Goal: Transaction & Acquisition: Purchase product/service

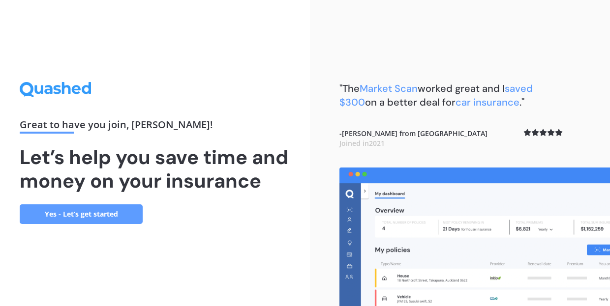
click at [123, 224] on link "Yes - Let’s get started" at bounding box center [81, 215] width 123 height 20
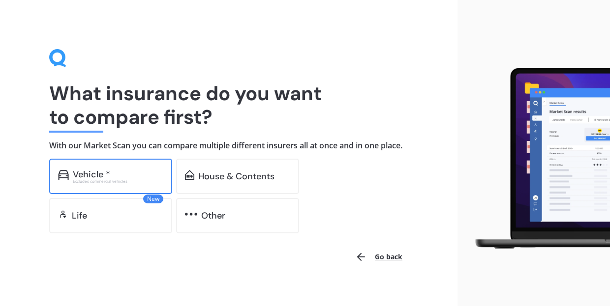
click at [127, 183] on div "Excludes commercial vehicles" at bounding box center [118, 182] width 91 height 4
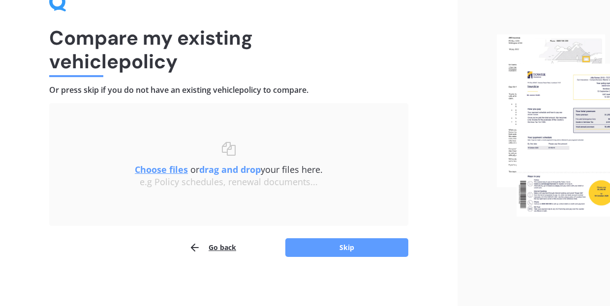
scroll to position [55, 0]
click at [377, 248] on button "Skip" at bounding box center [346, 248] width 123 height 19
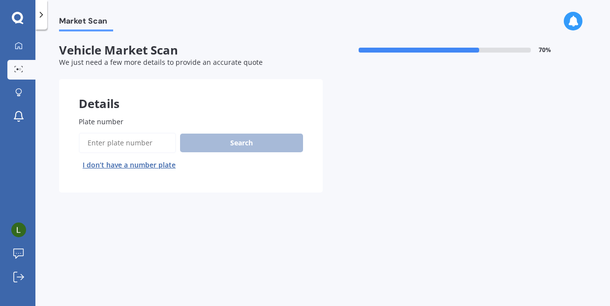
click at [145, 145] on input "Plate number" at bounding box center [127, 143] width 97 height 21
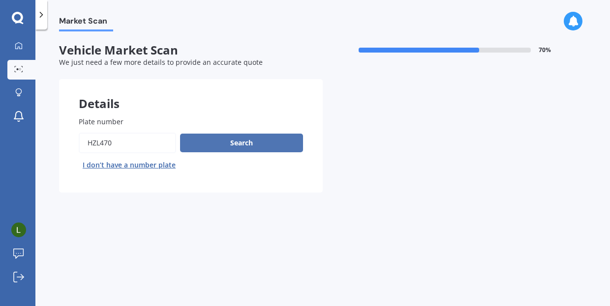
type input "hzl470"
click at [241, 142] on button "Search" at bounding box center [241, 143] width 123 height 19
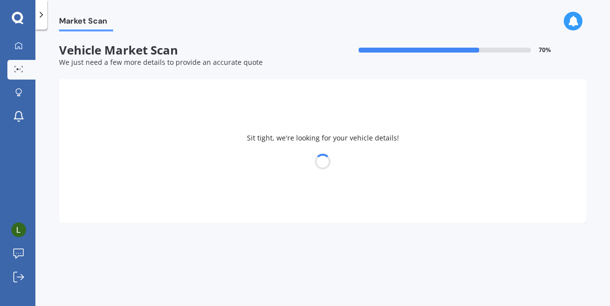
select select "MAZDA"
select select "MPV"
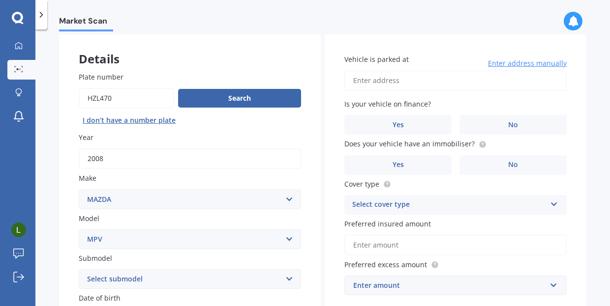
scroll to position [44, 0]
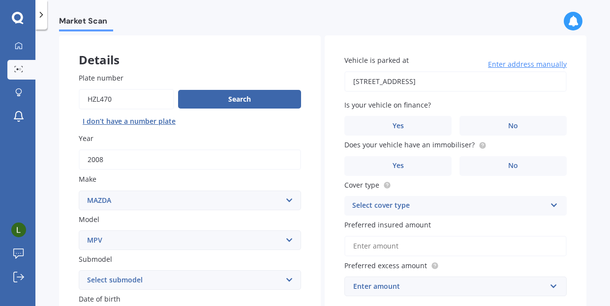
type input "[STREET_ADDRESS]"
click at [499, 123] on label "No" at bounding box center [512, 126] width 107 height 20
click at [0, 0] on input "No" at bounding box center [0, 0] width 0 height 0
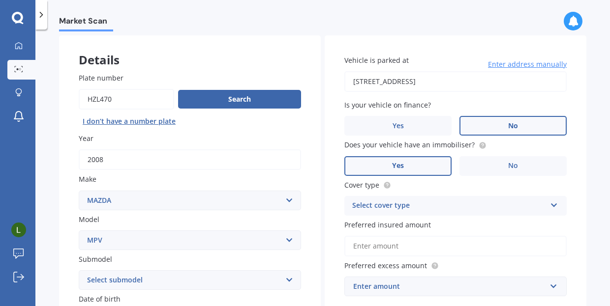
click at [431, 167] on label "Yes" at bounding box center [397, 166] width 107 height 20
click at [0, 0] on input "Yes" at bounding box center [0, 0] width 0 height 0
click at [552, 202] on icon at bounding box center [554, 203] width 8 height 7
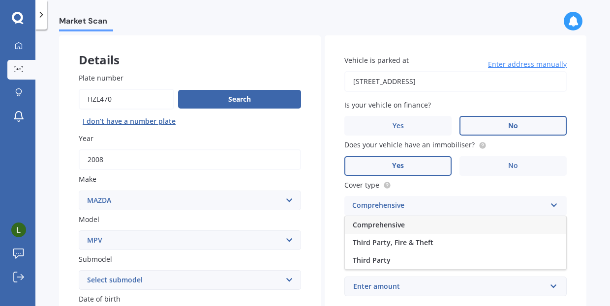
click at [529, 226] on div "Comprehensive" at bounding box center [455, 225] width 221 height 18
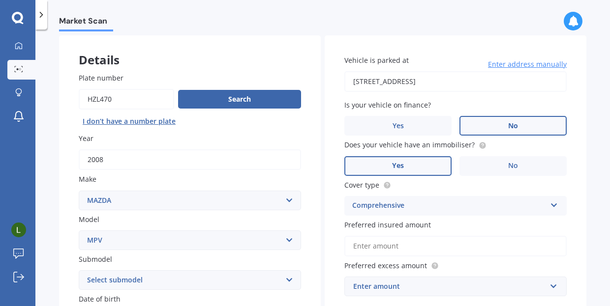
click at [513, 244] on input "Preferred insured amount" at bounding box center [455, 246] width 222 height 21
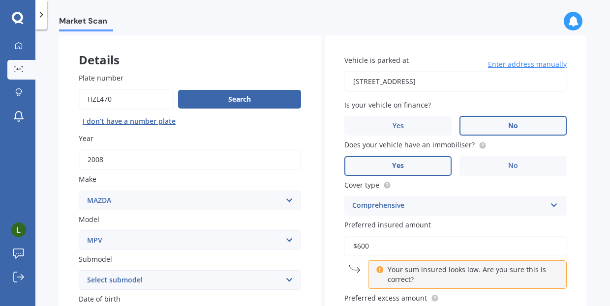
type input "$6,000"
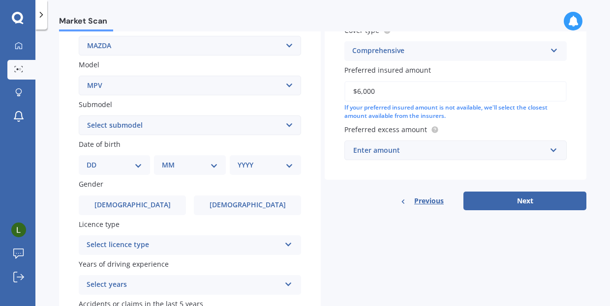
scroll to position [255, 0]
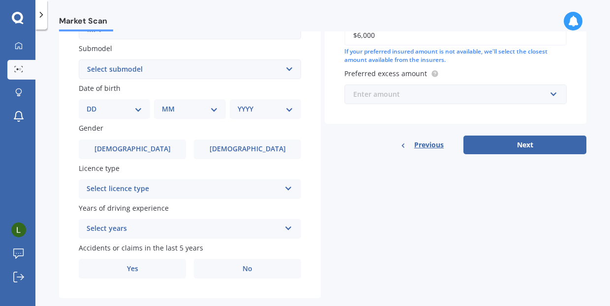
click at [548, 91] on input "text" at bounding box center [451, 94] width 213 height 19
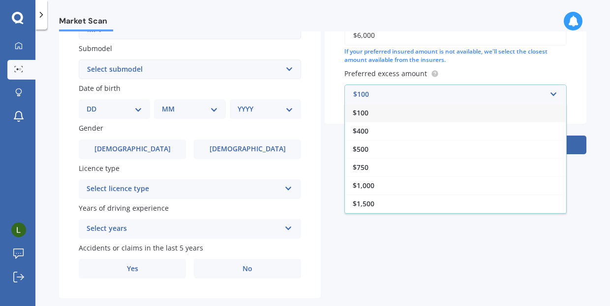
click at [515, 111] on div "$100" at bounding box center [455, 113] width 221 height 18
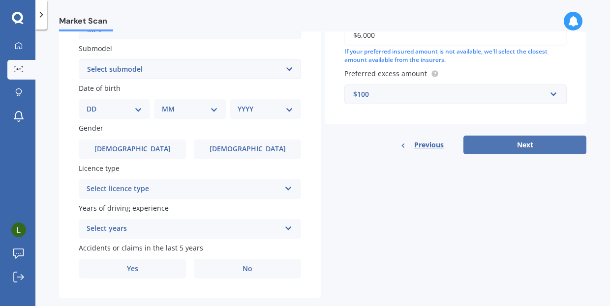
click at [538, 145] on button "Next" at bounding box center [524, 145] width 123 height 19
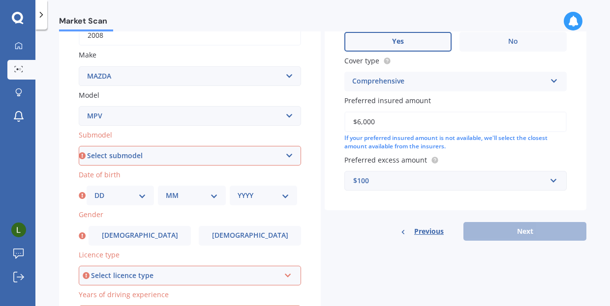
scroll to position [177, 0]
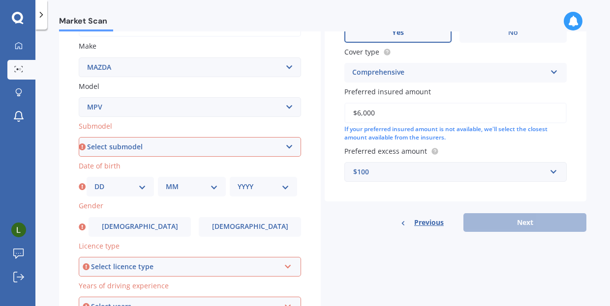
select select "PETROL"
select select "30"
select select "12"
select select "1982"
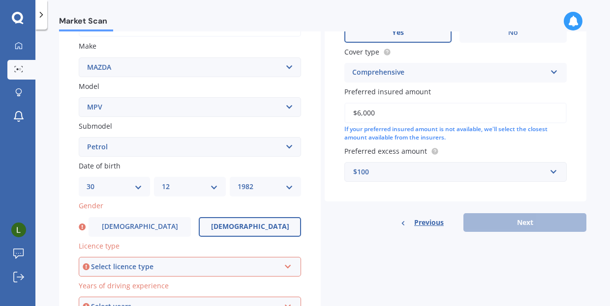
click at [219, 227] on label "[DEMOGRAPHIC_DATA]" at bounding box center [250, 227] width 102 height 20
click at [0, 0] on input "[DEMOGRAPHIC_DATA]" at bounding box center [0, 0] width 0 height 0
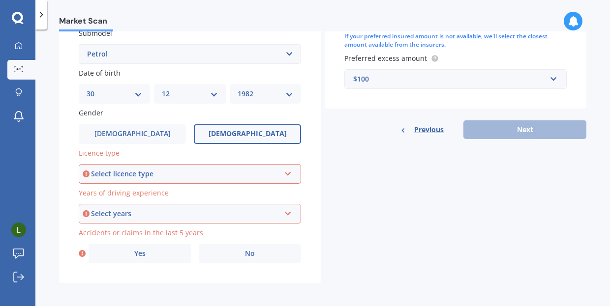
scroll to position [269, 0]
click at [284, 170] on icon at bounding box center [288, 173] width 8 height 7
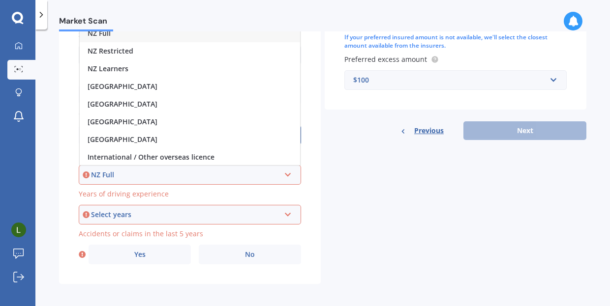
click at [203, 171] on div "NZ Full" at bounding box center [185, 175] width 189 height 11
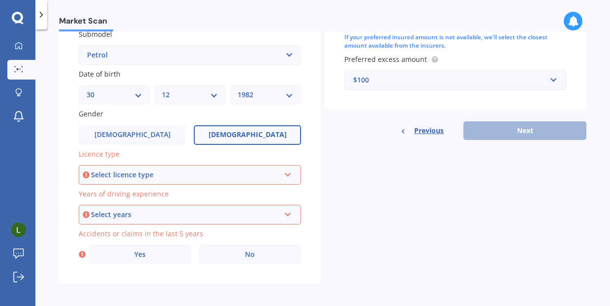
click at [260, 172] on div "Select licence type" at bounding box center [185, 175] width 189 height 11
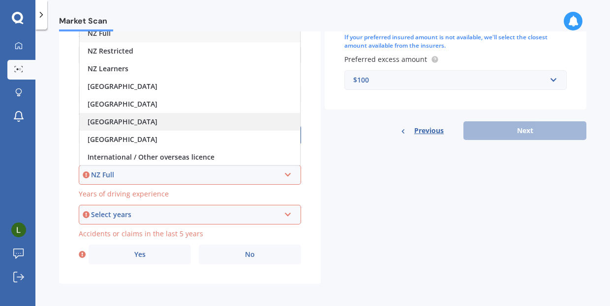
scroll to position [0, 0]
click at [183, 33] on div "NZ Full" at bounding box center [190, 34] width 220 height 18
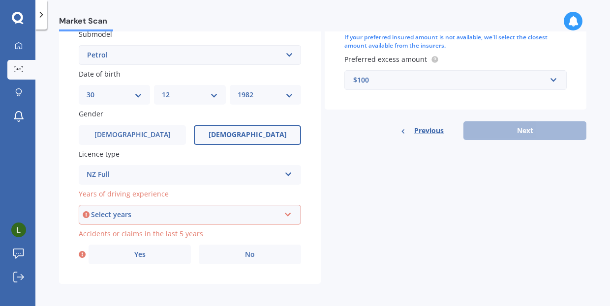
click at [225, 210] on div "Select years" at bounding box center [185, 215] width 189 height 11
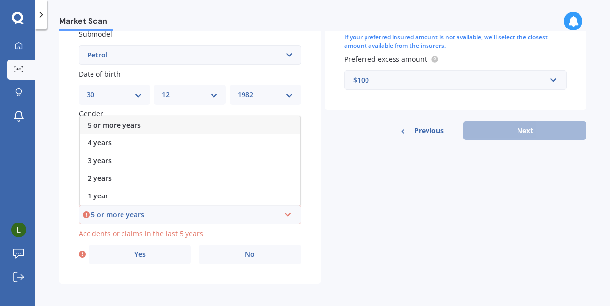
click at [225, 122] on div "5 or more years" at bounding box center [190, 126] width 220 height 18
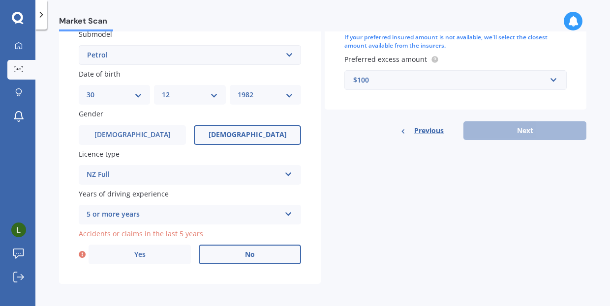
click at [222, 249] on label "No" at bounding box center [250, 255] width 102 height 20
click at [0, 0] on input "No" at bounding box center [0, 0] width 0 height 0
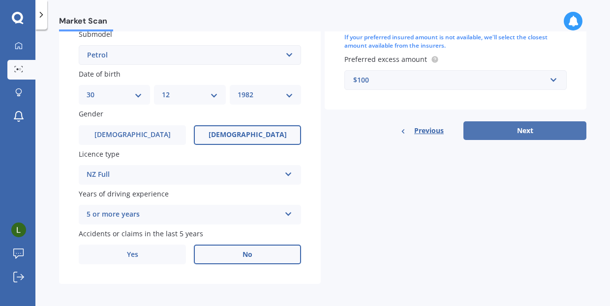
click at [507, 124] on button "Next" at bounding box center [524, 130] width 123 height 19
select select "30"
select select "12"
select select "1982"
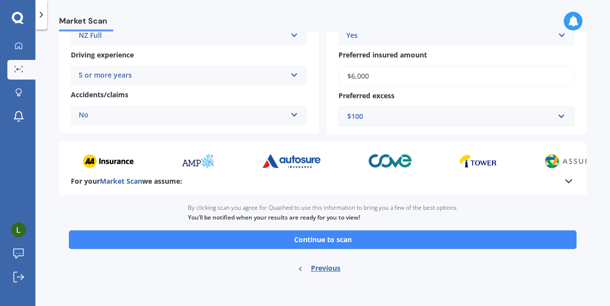
scroll to position [198, 0]
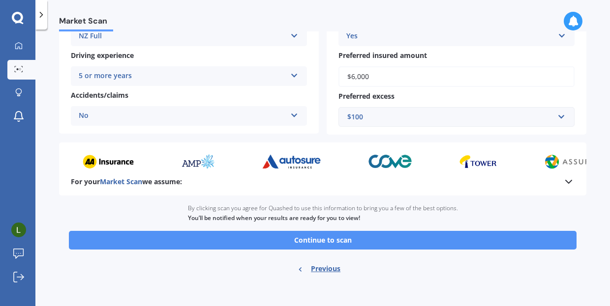
click at [461, 239] on button "Continue to scan" at bounding box center [323, 240] width 508 height 19
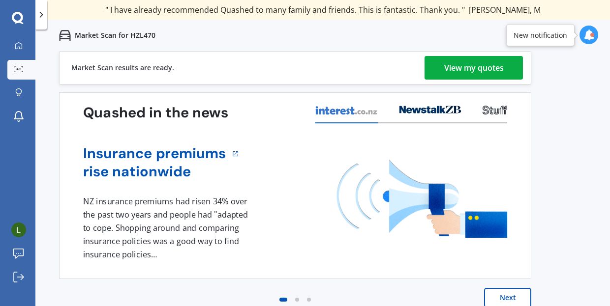
click at [468, 72] on div "View my quotes" at bounding box center [474, 68] width 60 height 24
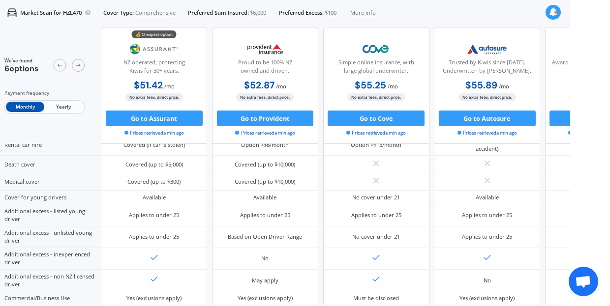
scroll to position [432, 0]
click at [288, 118] on button "Go to Provident" at bounding box center [265, 119] width 97 height 16
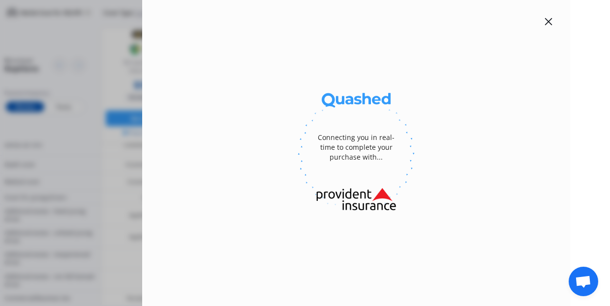
select select "full"
select select "[STREET_ADDRESS]"
select select "MAZDA"
select select "MPV"
select select "NO"
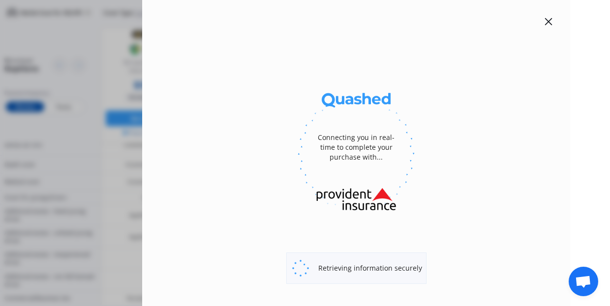
select select "Monthly"
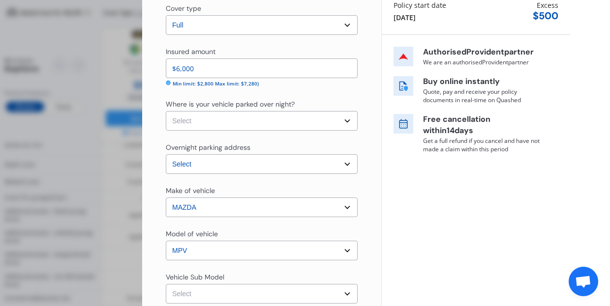
scroll to position [127, 0]
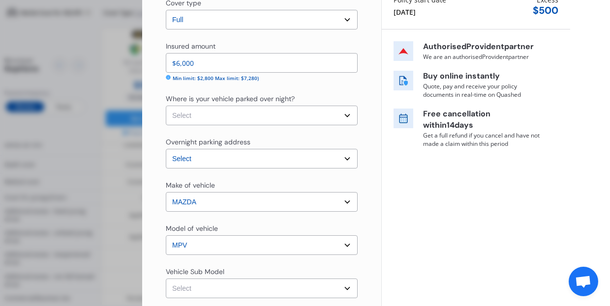
select select "OFF-STREET"
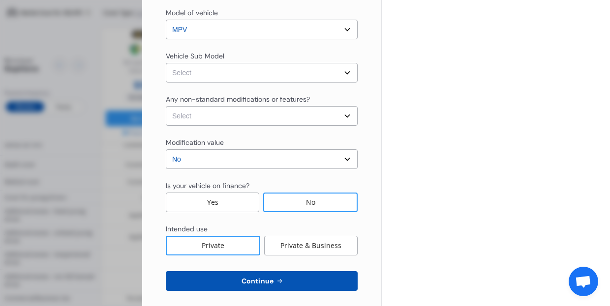
scroll to position [345, 0]
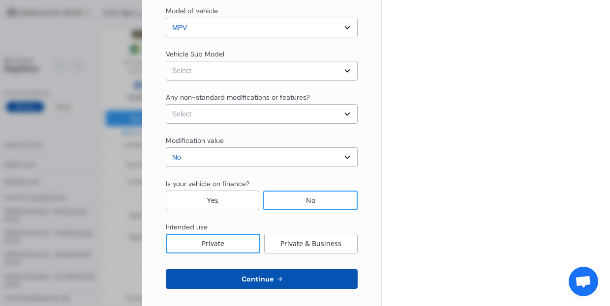
select select "none"
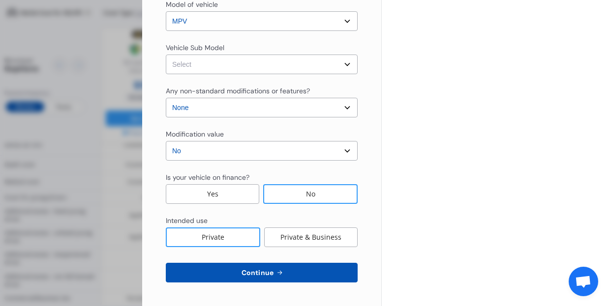
scroll to position [352, 0]
click at [286, 270] on button "Continue" at bounding box center [262, 273] width 192 height 20
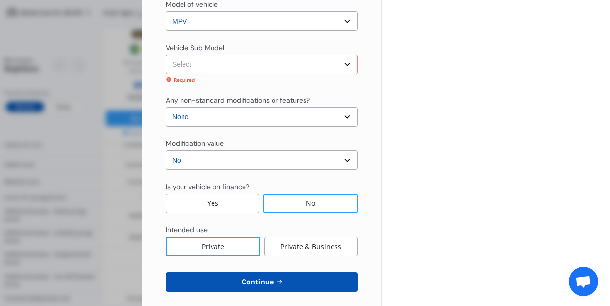
select select "NZVMAZD2008AEEF"
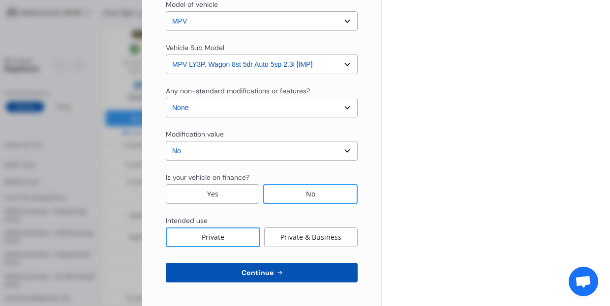
click at [296, 278] on button "Continue" at bounding box center [262, 273] width 192 height 20
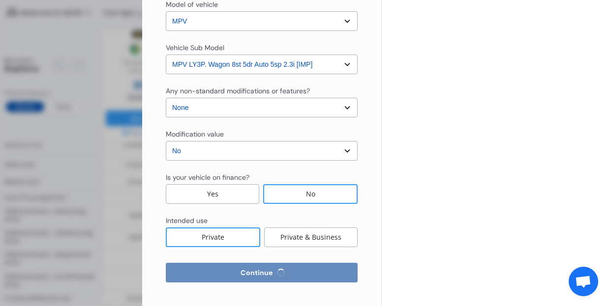
select select "30"
select select "12"
select select "1982"
select select "NZ_FULL"
select select "0"
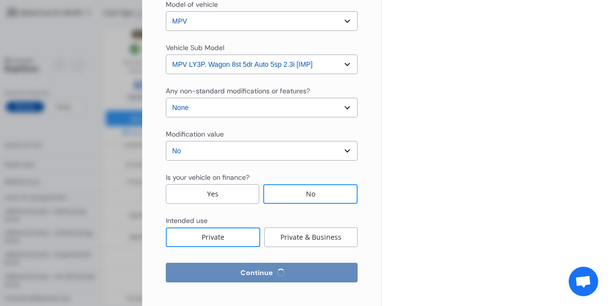
select select "25"
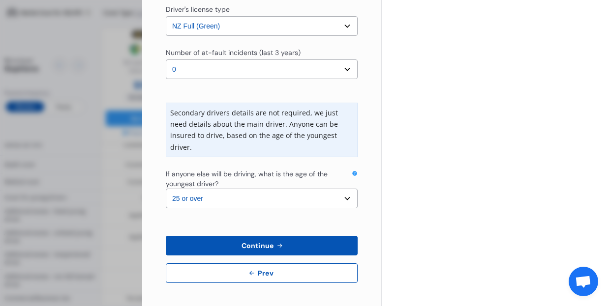
scroll to position [293, 0]
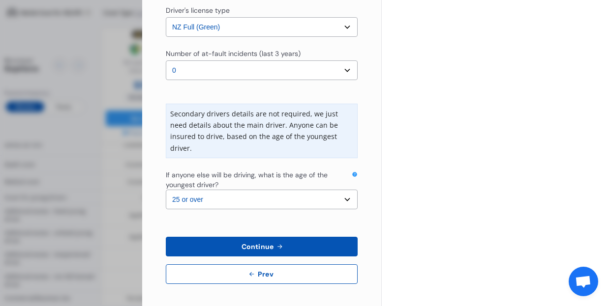
type input "0275086287"
click at [289, 246] on button "Continue" at bounding box center [262, 247] width 192 height 20
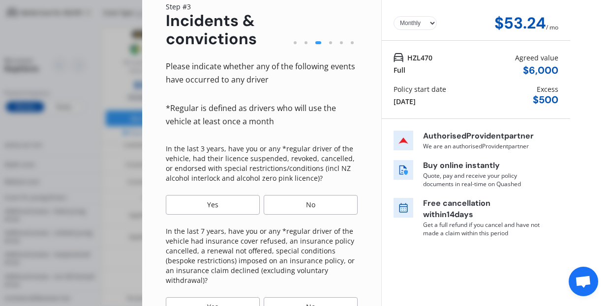
scroll to position [43, 0]
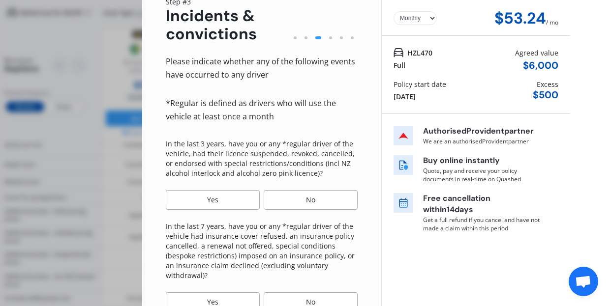
click at [302, 196] on div "No" at bounding box center [311, 200] width 94 height 20
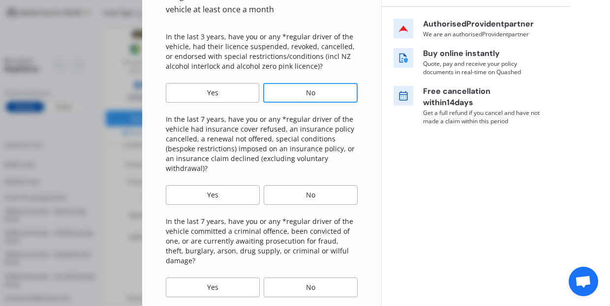
scroll to position [159, 0]
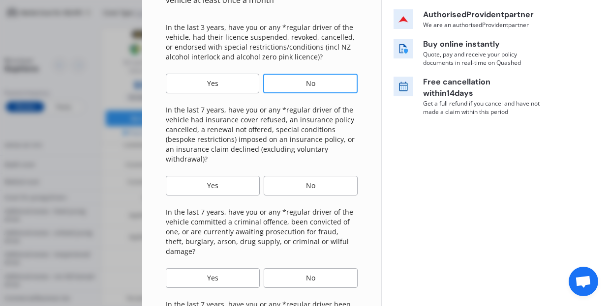
click at [316, 182] on div "No" at bounding box center [311, 186] width 94 height 20
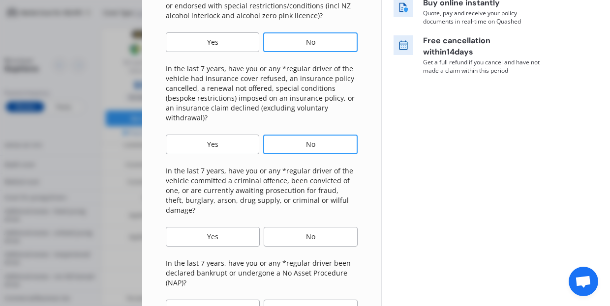
scroll to position [207, 0]
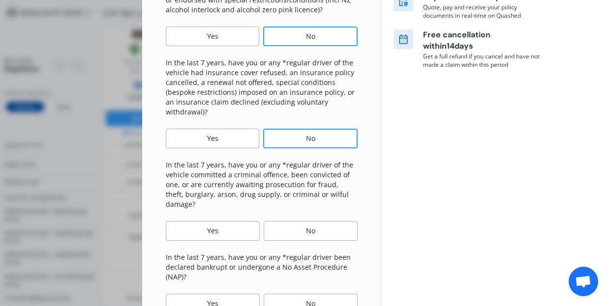
click at [313, 221] on div "No" at bounding box center [311, 231] width 94 height 20
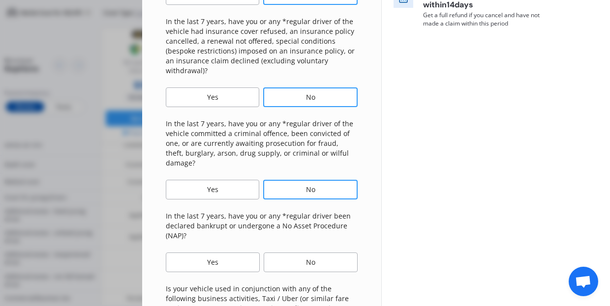
scroll to position [257, 0]
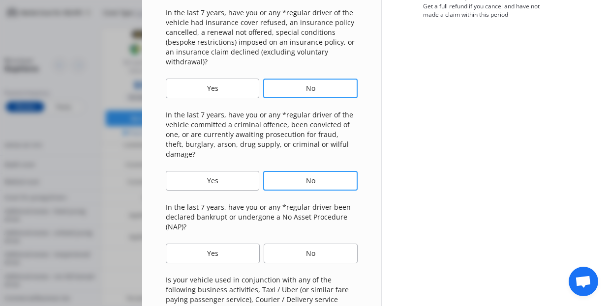
click at [312, 244] on div "No" at bounding box center [311, 254] width 94 height 20
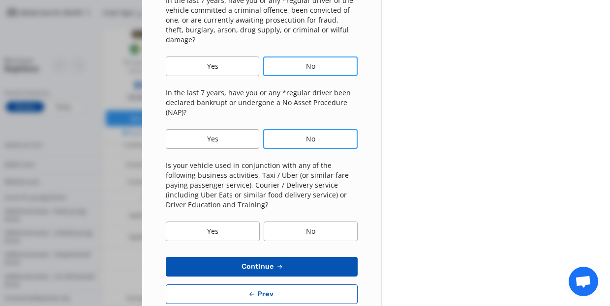
scroll to position [371, 0]
click at [315, 222] on div "No" at bounding box center [311, 232] width 94 height 20
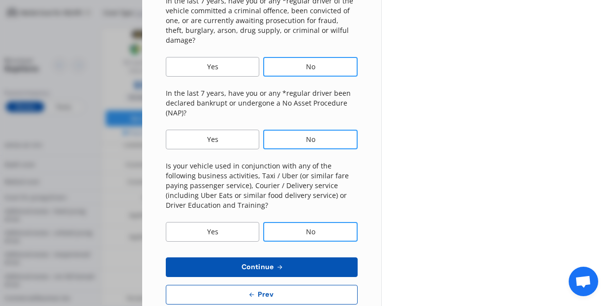
click at [302, 258] on button "Continue" at bounding box center [262, 268] width 192 height 20
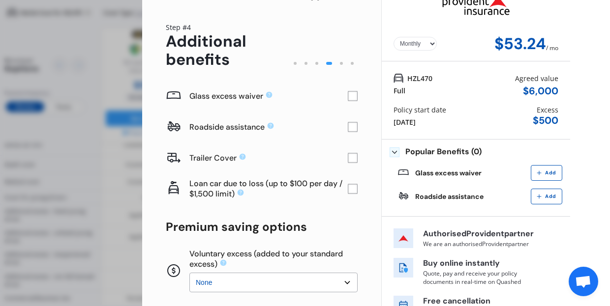
scroll to position [19, 0]
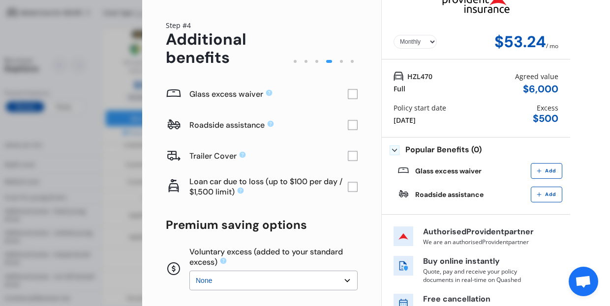
click at [348, 95] on rect at bounding box center [353, 95] width 10 height 10
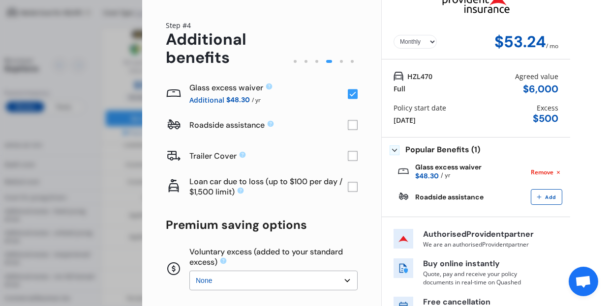
click at [350, 127] on rect at bounding box center [353, 126] width 10 height 10
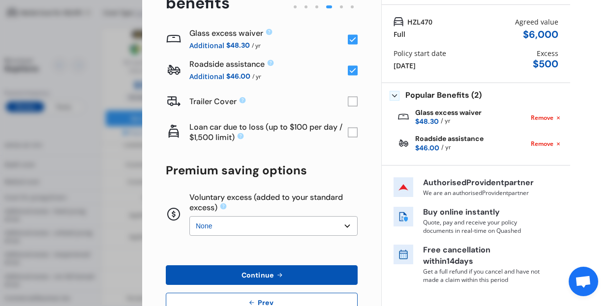
scroll to position [75, 0]
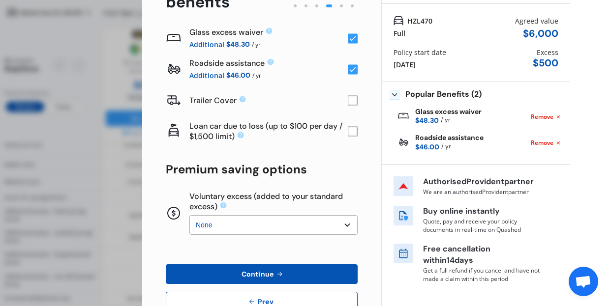
click at [348, 131] on rect at bounding box center [353, 132] width 10 height 10
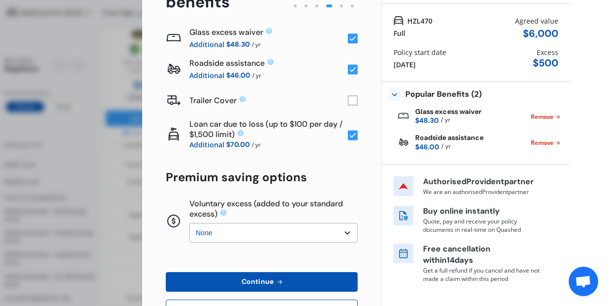
click at [348, 104] on rect at bounding box center [353, 101] width 10 height 10
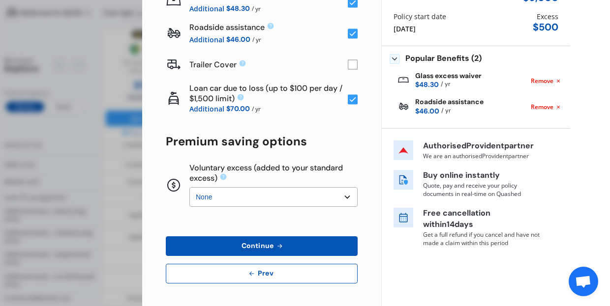
scroll to position [110, 0]
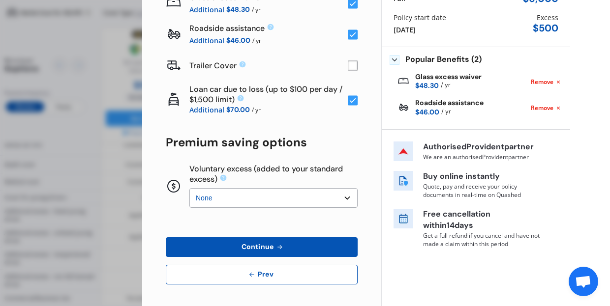
click at [292, 248] on button "Continue" at bounding box center [262, 248] width 192 height 20
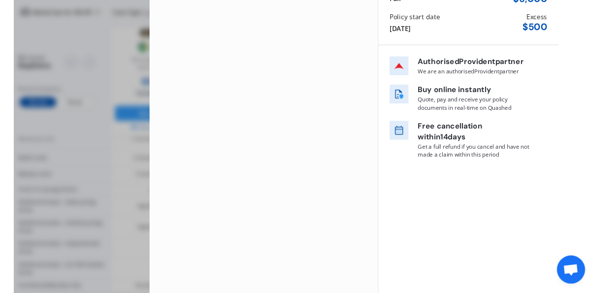
scroll to position [0, 0]
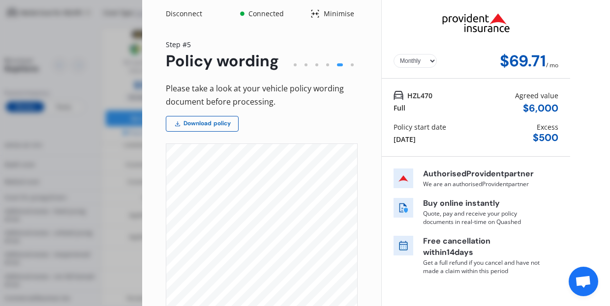
click at [222, 116] on link "Download policy" at bounding box center [202, 124] width 73 height 16
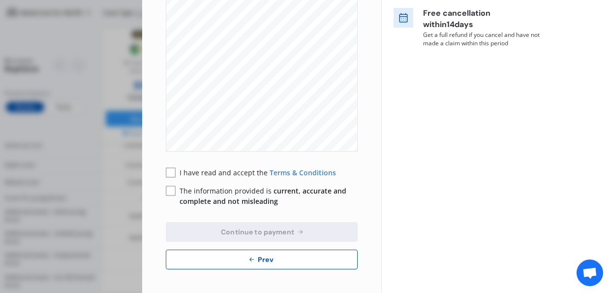
scroll to position [228, 0]
click at [172, 172] on rect at bounding box center [171, 173] width 10 height 10
click at [170, 189] on rect at bounding box center [171, 191] width 10 height 10
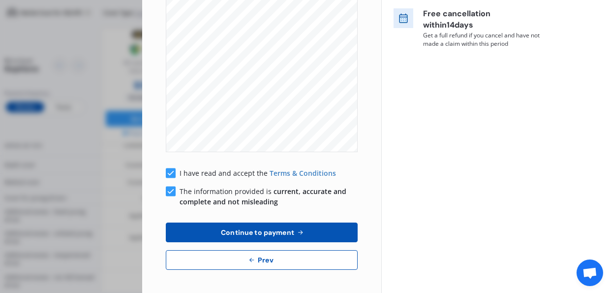
click at [244, 235] on span "Continue to payment" at bounding box center [257, 232] width 77 height 8
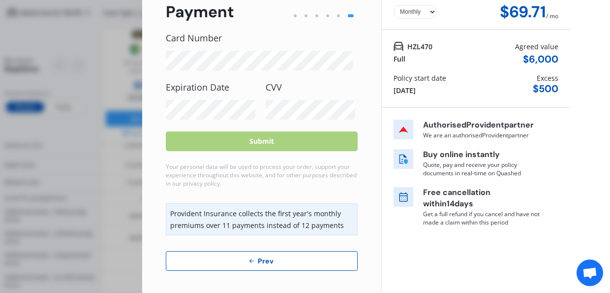
scroll to position [48, 0]
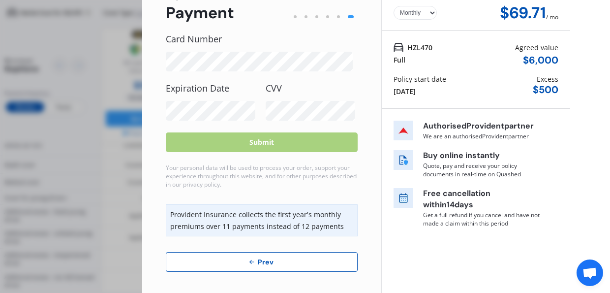
click at [263, 258] on span "Prev" at bounding box center [266, 262] width 20 height 8
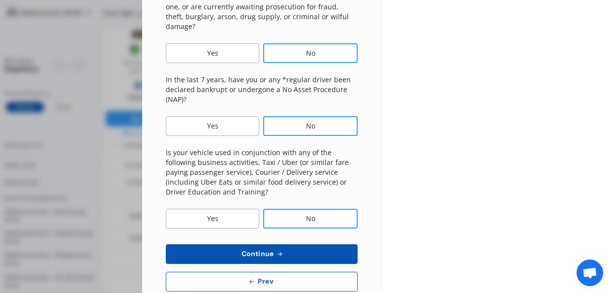
click at [250, 277] on icon at bounding box center [252, 281] width 8 height 8
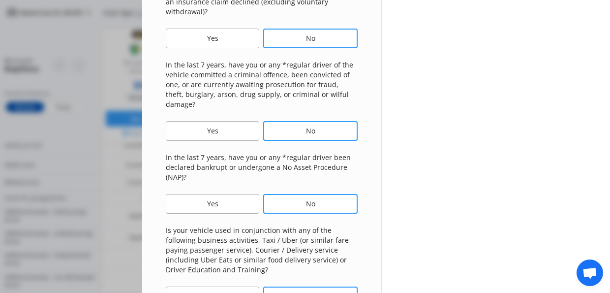
select select "30"
select select "12"
select select "1982"
select select "NZ_FULL"
select select "0"
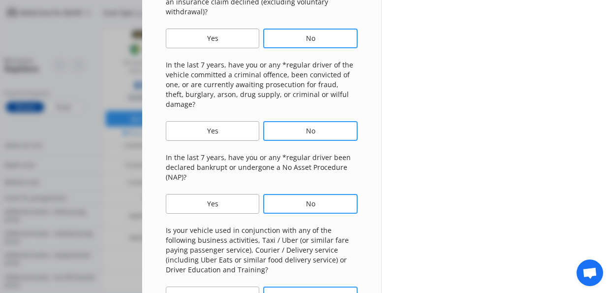
select select "25"
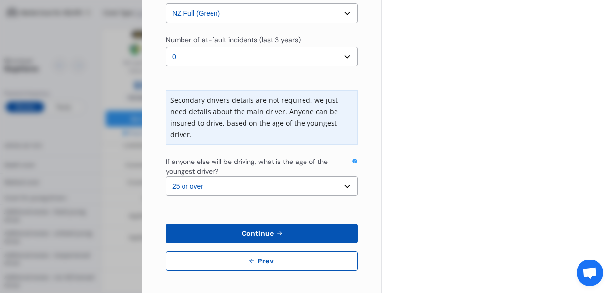
click at [261, 257] on span "Prev" at bounding box center [266, 261] width 20 height 8
select select "full"
select select "OFF-STREET"
select select "[STREET_ADDRESS]"
select select "MAZDA"
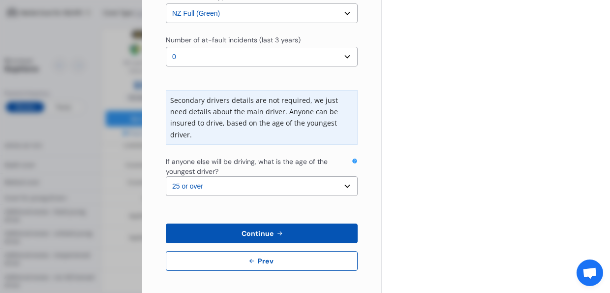
select select "MPV"
select select "NZVMAZD2008AEEF"
select select "none"
select select "NO"
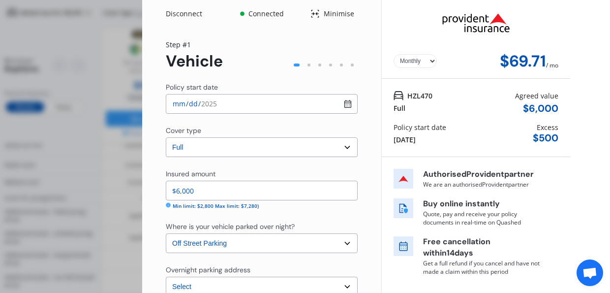
scroll to position [0, 0]
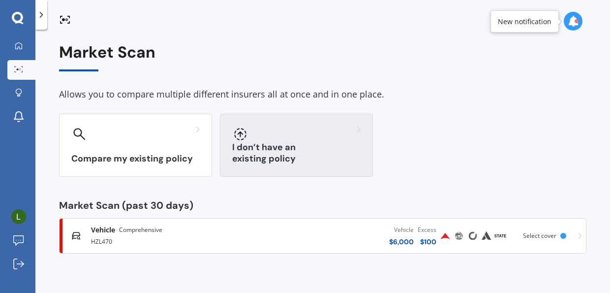
click at [283, 141] on div at bounding box center [296, 134] width 128 height 16
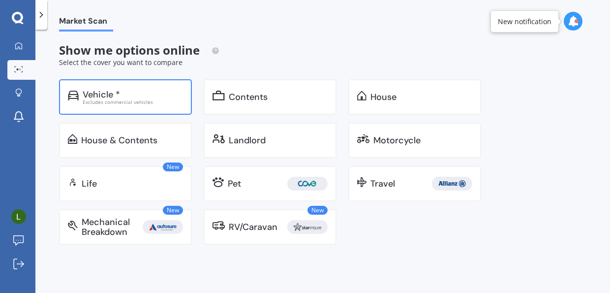
click at [145, 93] on div "Vehicle *" at bounding box center [133, 95] width 100 height 10
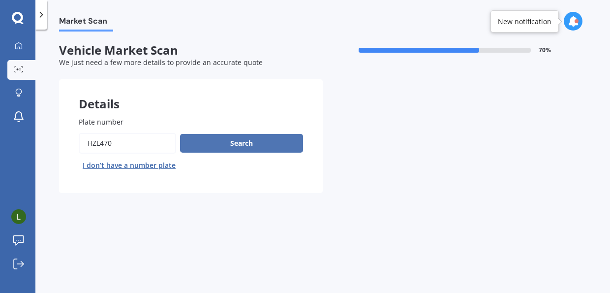
click at [222, 141] on button "Search" at bounding box center [241, 143] width 123 height 19
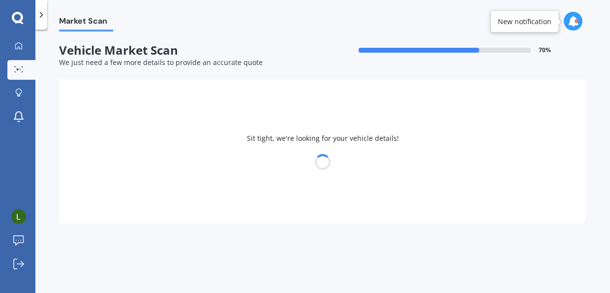
select select "MAZDA"
select select "MPV"
select select "30"
select select "12"
select select "1982"
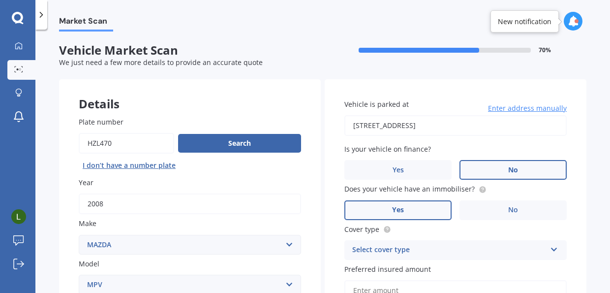
click at [576, 23] on icon at bounding box center [573, 21] width 11 height 11
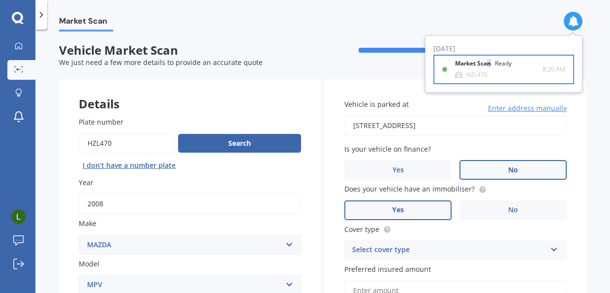
click at [488, 67] on div "Market Scan Ready" at bounding box center [489, 65] width 68 height 11
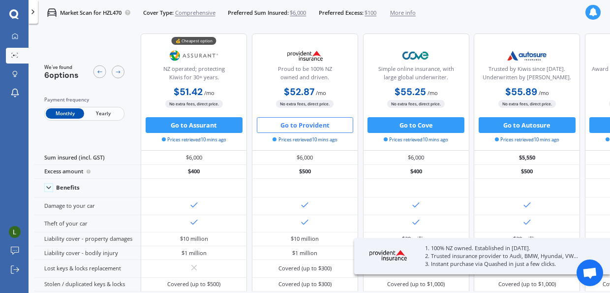
click at [336, 124] on button "Go to Provident" at bounding box center [305, 125] width 97 height 16
select select "Monthly"
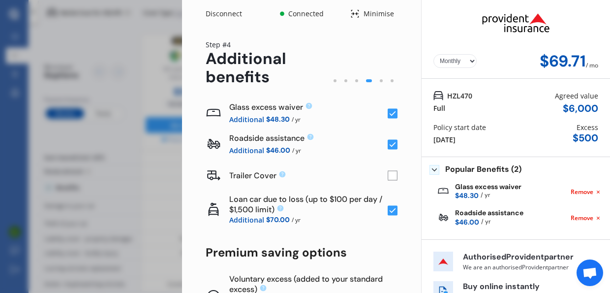
click at [388, 209] on rect at bounding box center [393, 210] width 10 height 10
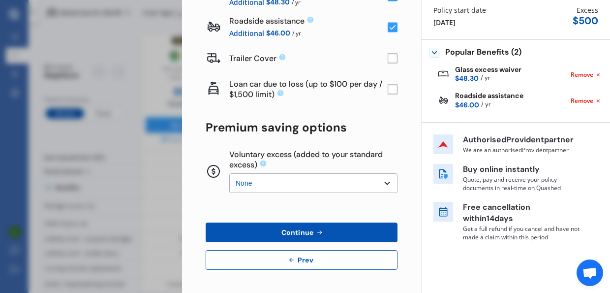
scroll to position [117, 0]
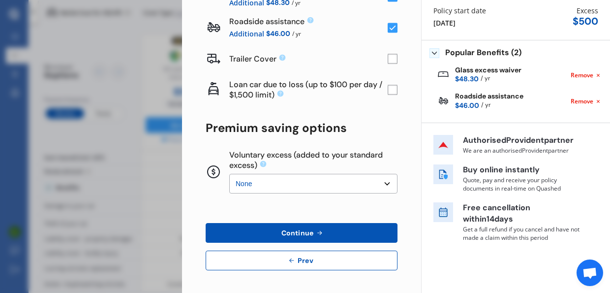
click at [354, 235] on button "Continue" at bounding box center [302, 233] width 192 height 20
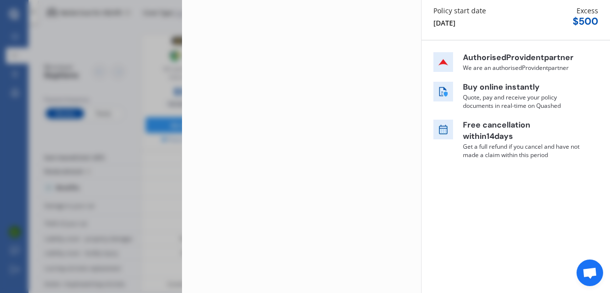
scroll to position [0, 0]
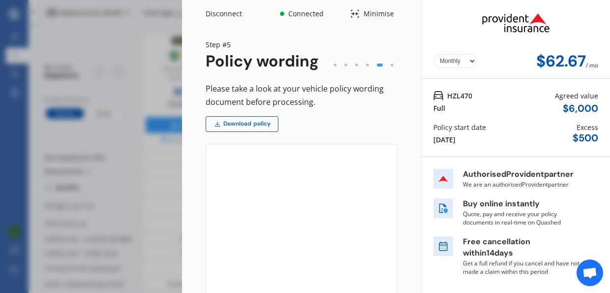
click at [268, 125] on link "Download policy" at bounding box center [242, 124] width 73 height 16
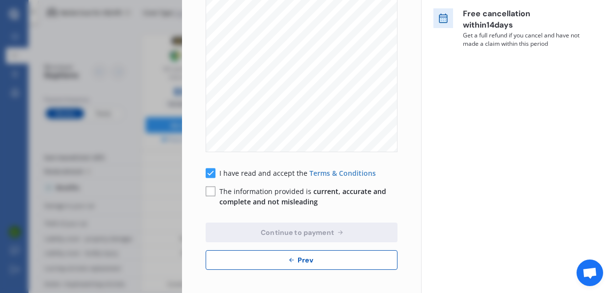
click at [211, 189] on rect at bounding box center [211, 191] width 10 height 10
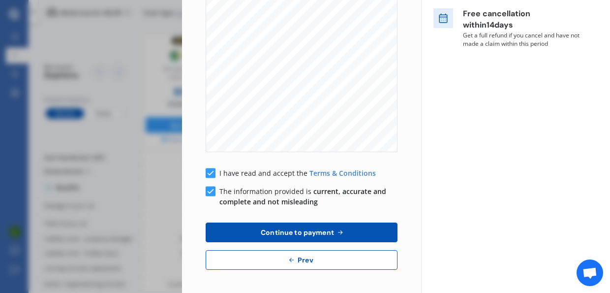
click at [235, 233] on button "Continue to payment" at bounding box center [302, 232] width 192 height 20
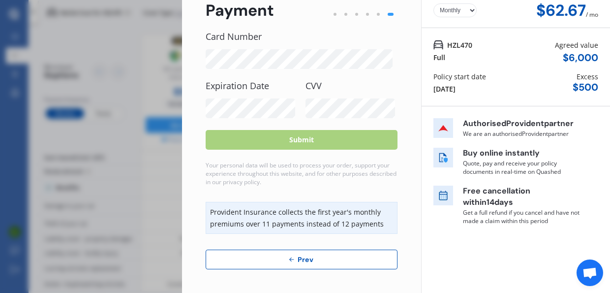
scroll to position [48, 0]
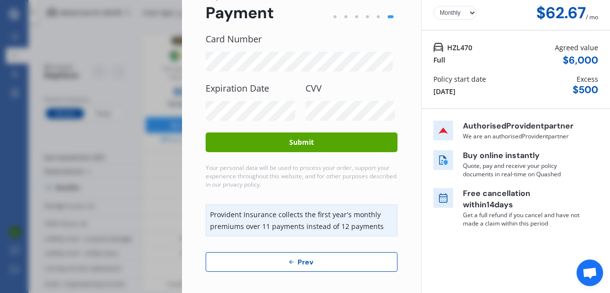
click at [309, 142] on button "Submit" at bounding box center [302, 142] width 192 height 20
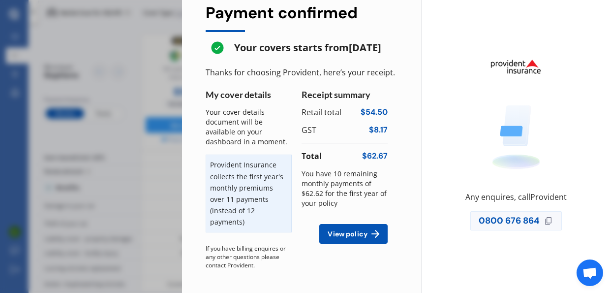
scroll to position [33, 0]
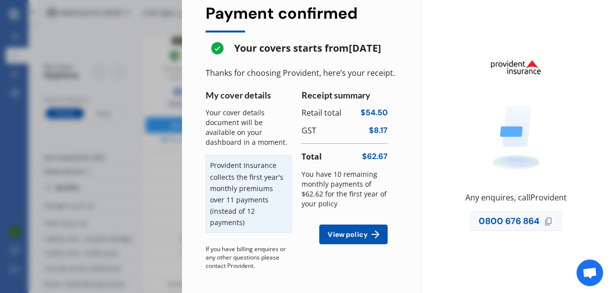
click at [355, 232] on span "View policy" at bounding box center [348, 234] width 44 height 8
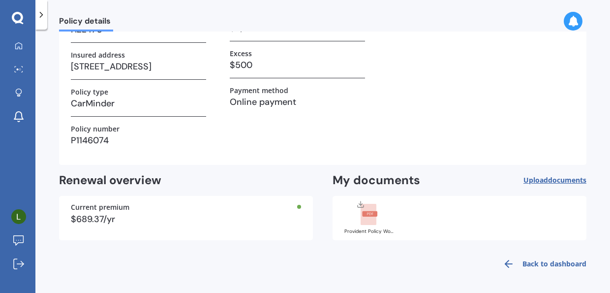
scroll to position [121, 0]
click at [371, 215] on rect at bounding box center [369, 214] width 15 height 5
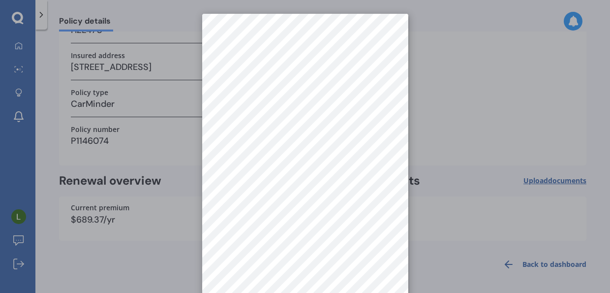
click at [453, 268] on div at bounding box center [305, 146] width 610 height 293
